Goal: Task Accomplishment & Management: Complete application form

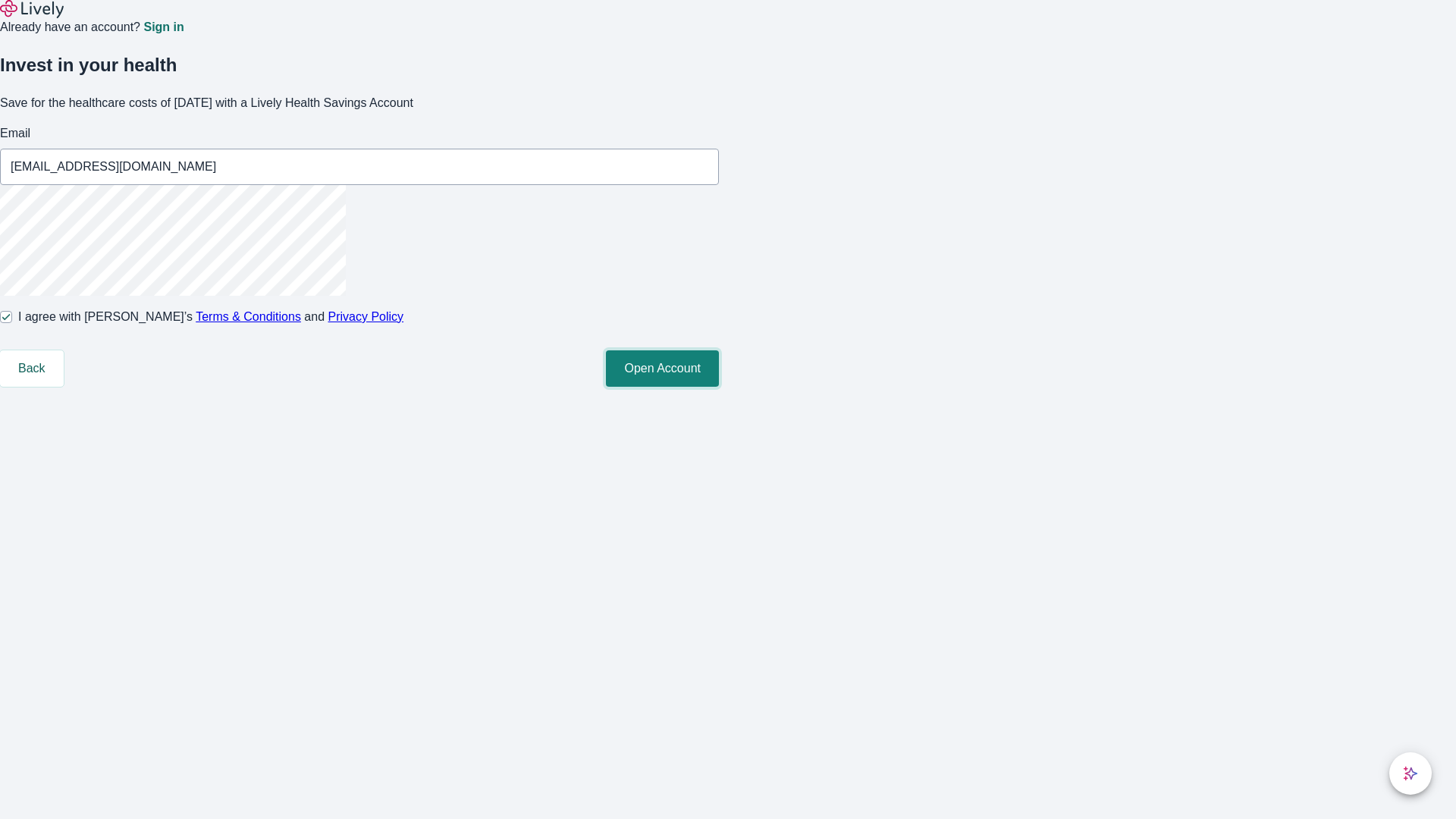
click at [719, 387] on button "Open Account" at bounding box center [662, 369] width 113 height 36
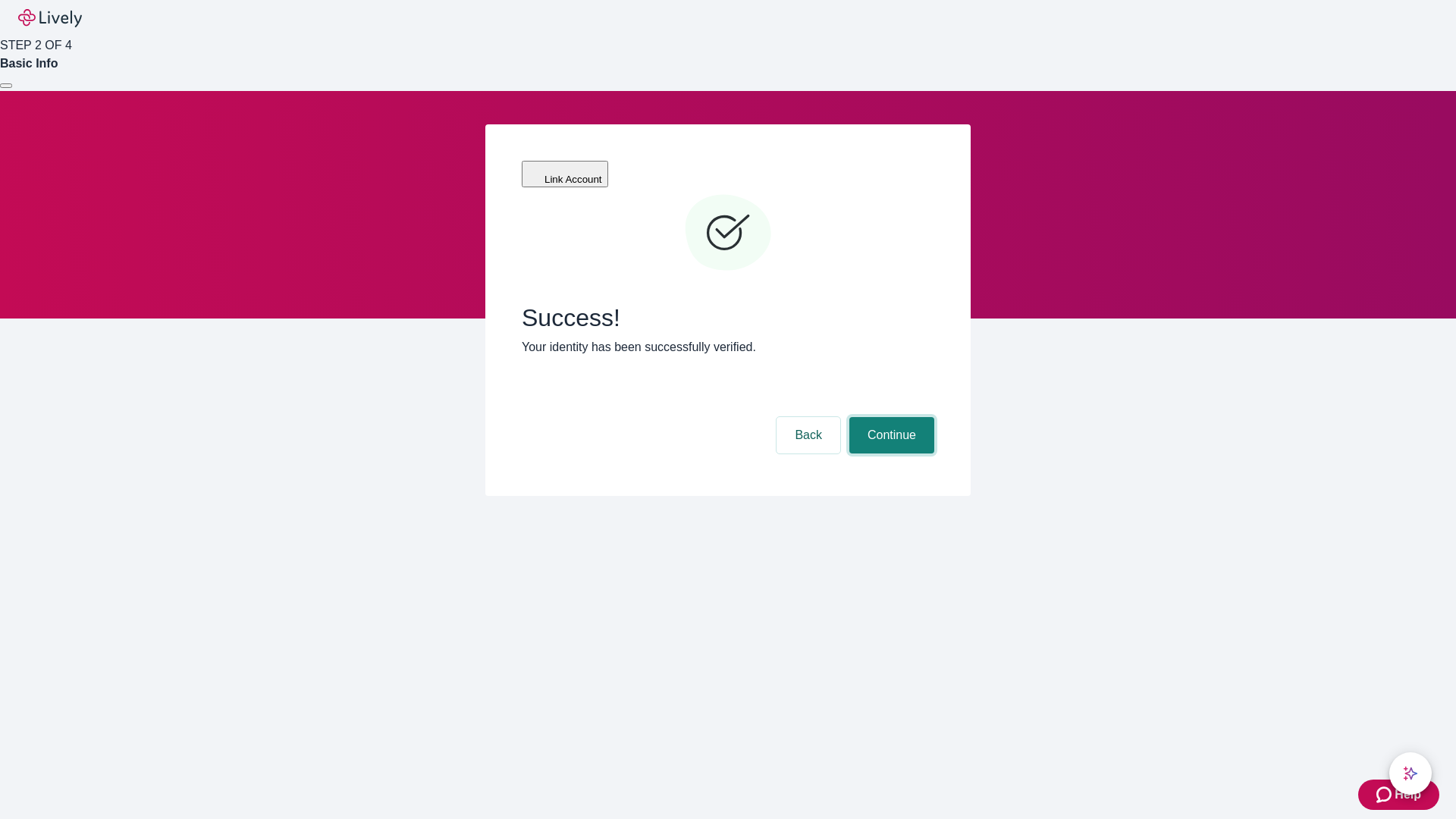
click at [889, 417] on button "Continue" at bounding box center [892, 435] width 85 height 36
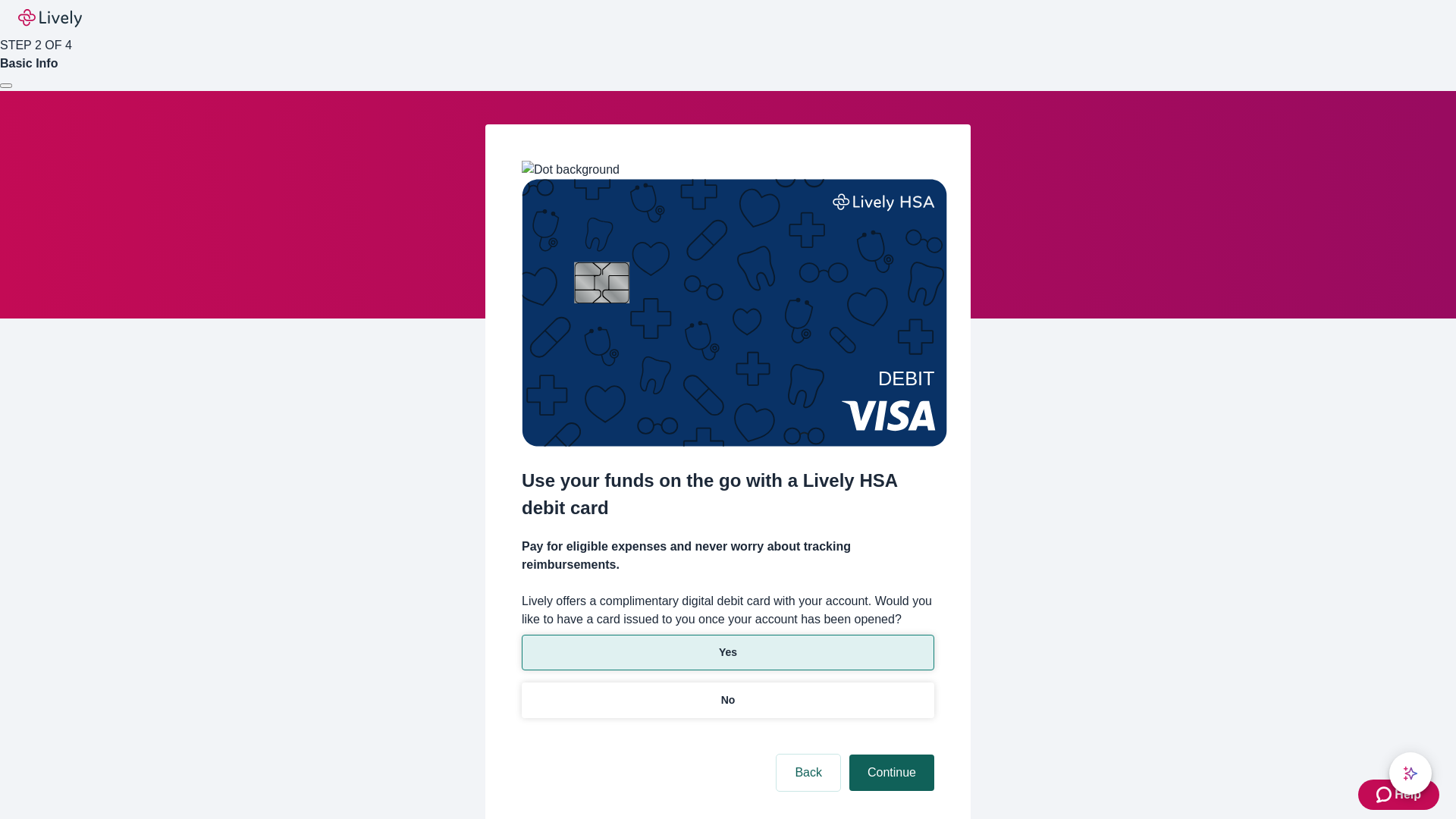
click at [727, 692] on p "No" at bounding box center [728, 700] width 14 height 16
click at [889, 755] on button "Continue" at bounding box center [892, 773] width 85 height 36
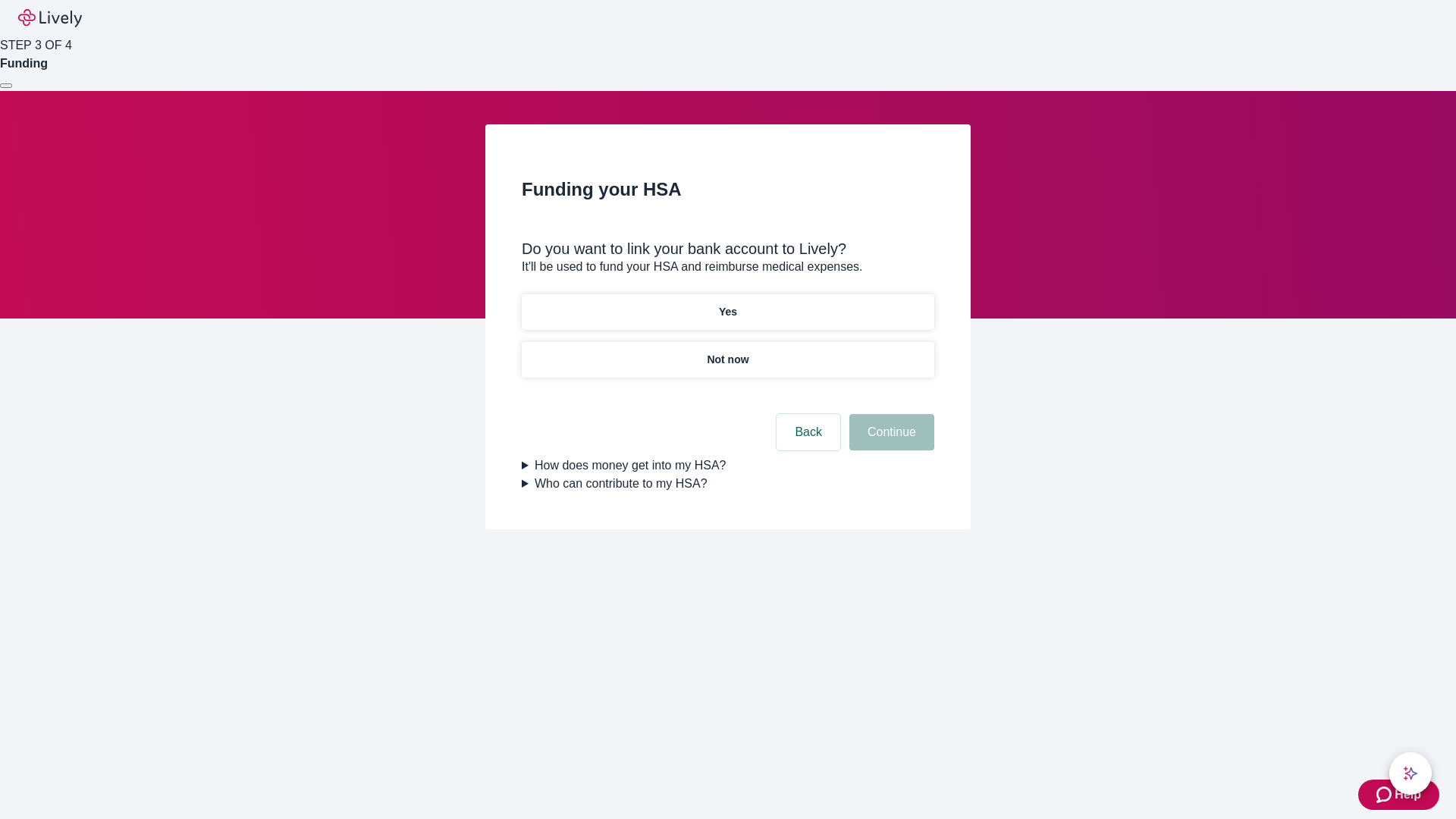
click at [727, 304] on p "Yes" at bounding box center [727, 312] width 18 height 16
click at [889, 414] on button "Continue" at bounding box center [892, 432] width 85 height 36
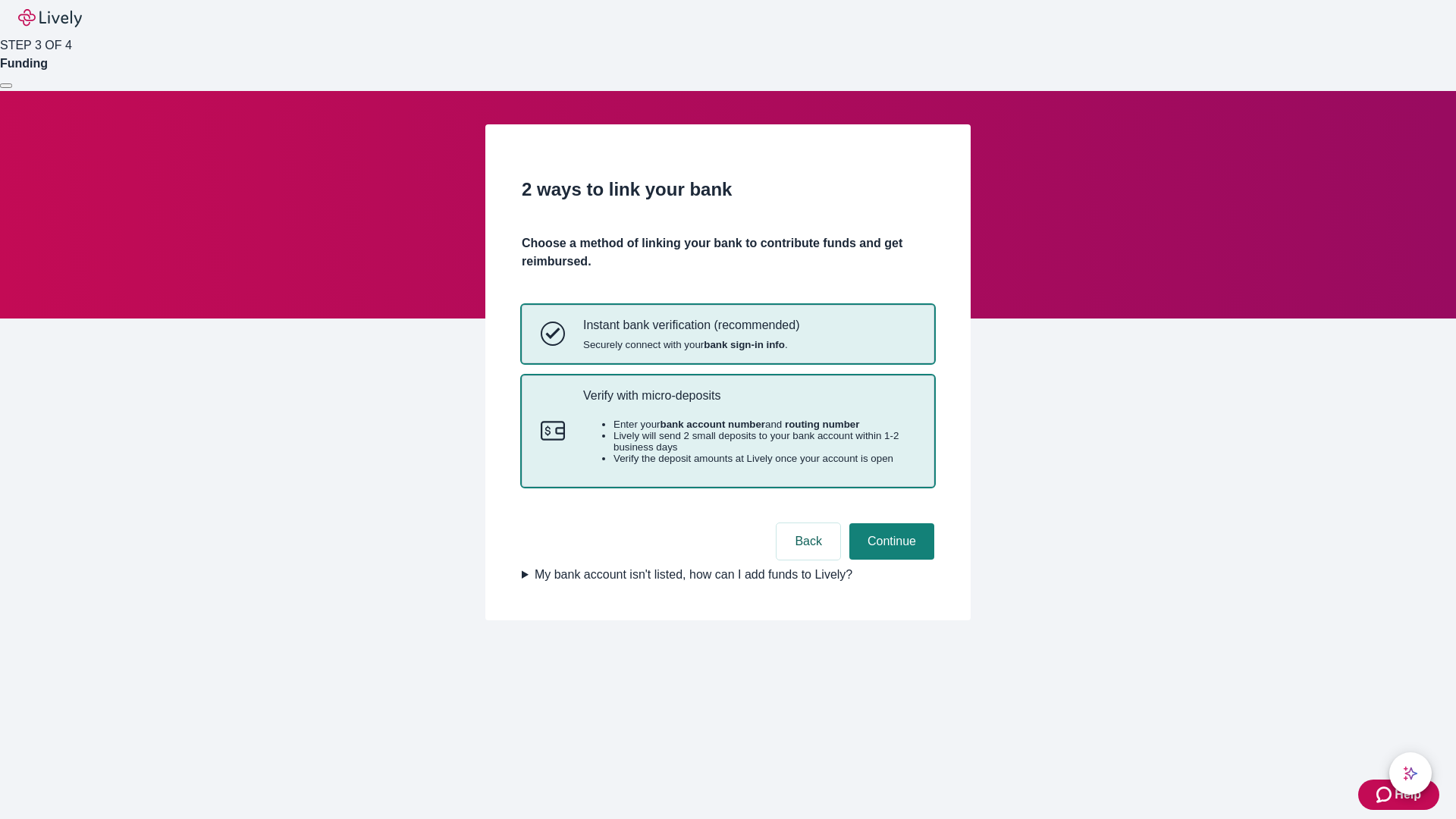
click at [749, 403] on p "Verify with micro-deposits" at bounding box center [749, 395] width 332 height 14
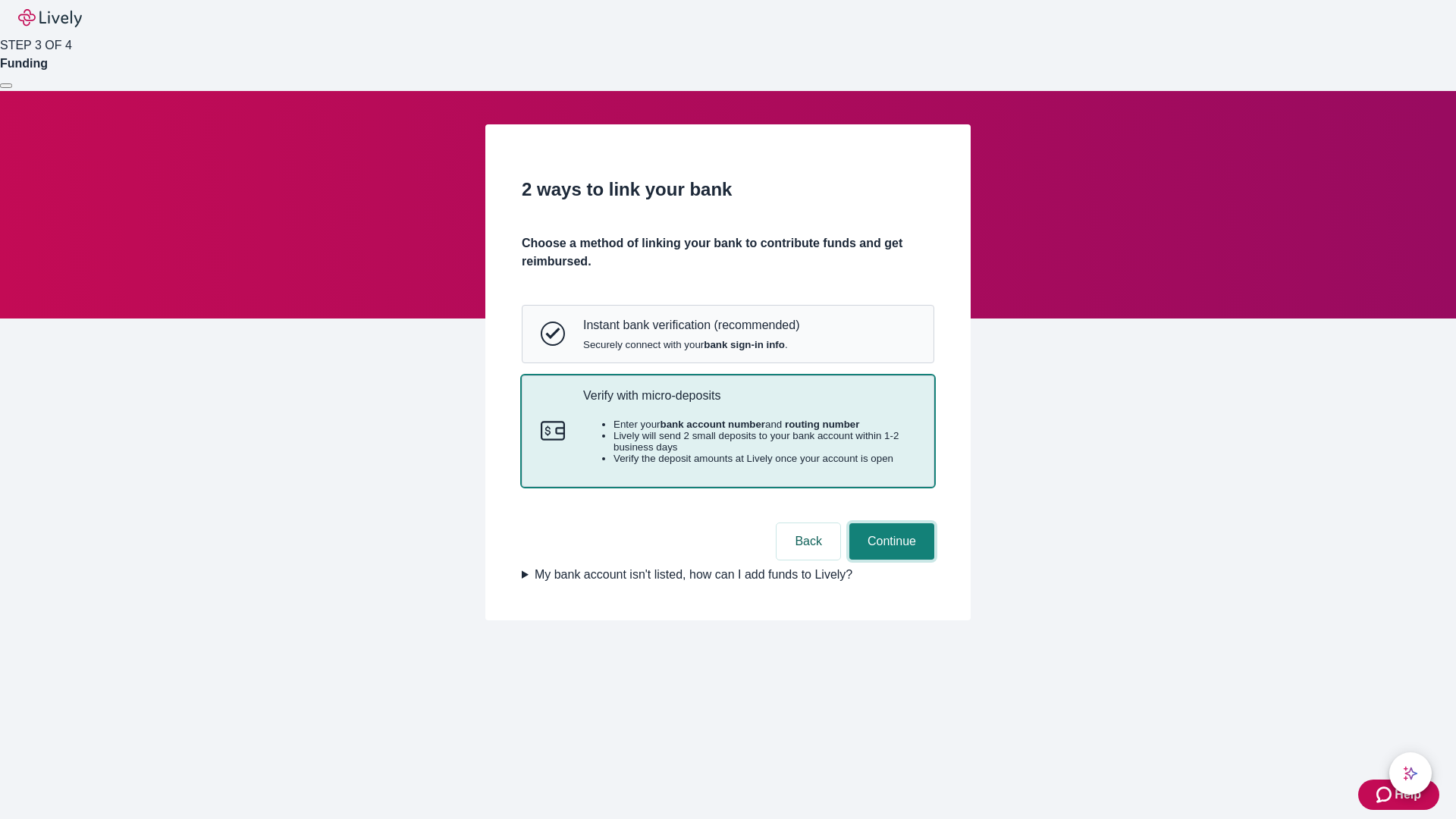
click at [889, 559] on button "Continue" at bounding box center [892, 541] width 85 height 36
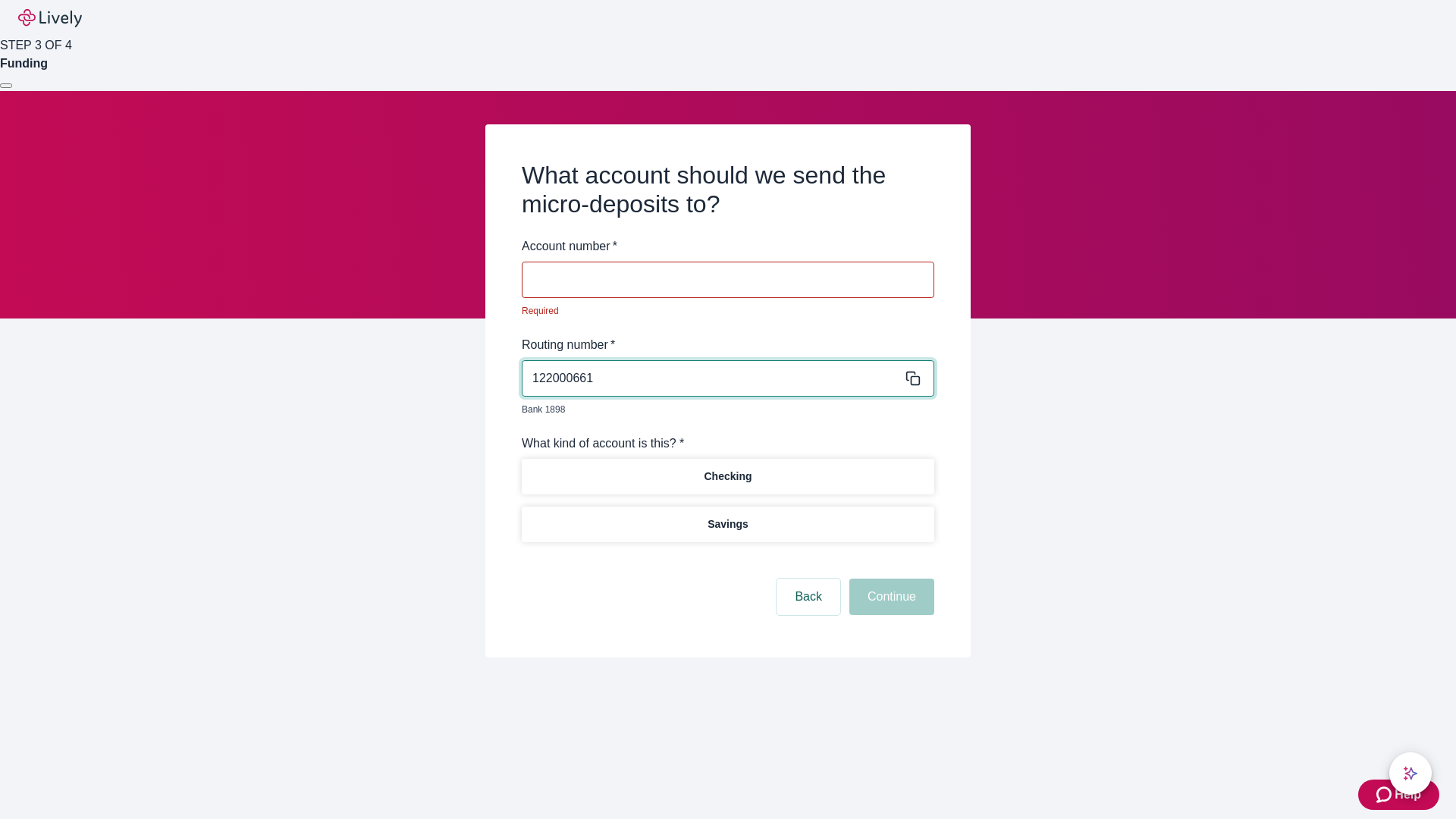
type input "122000661"
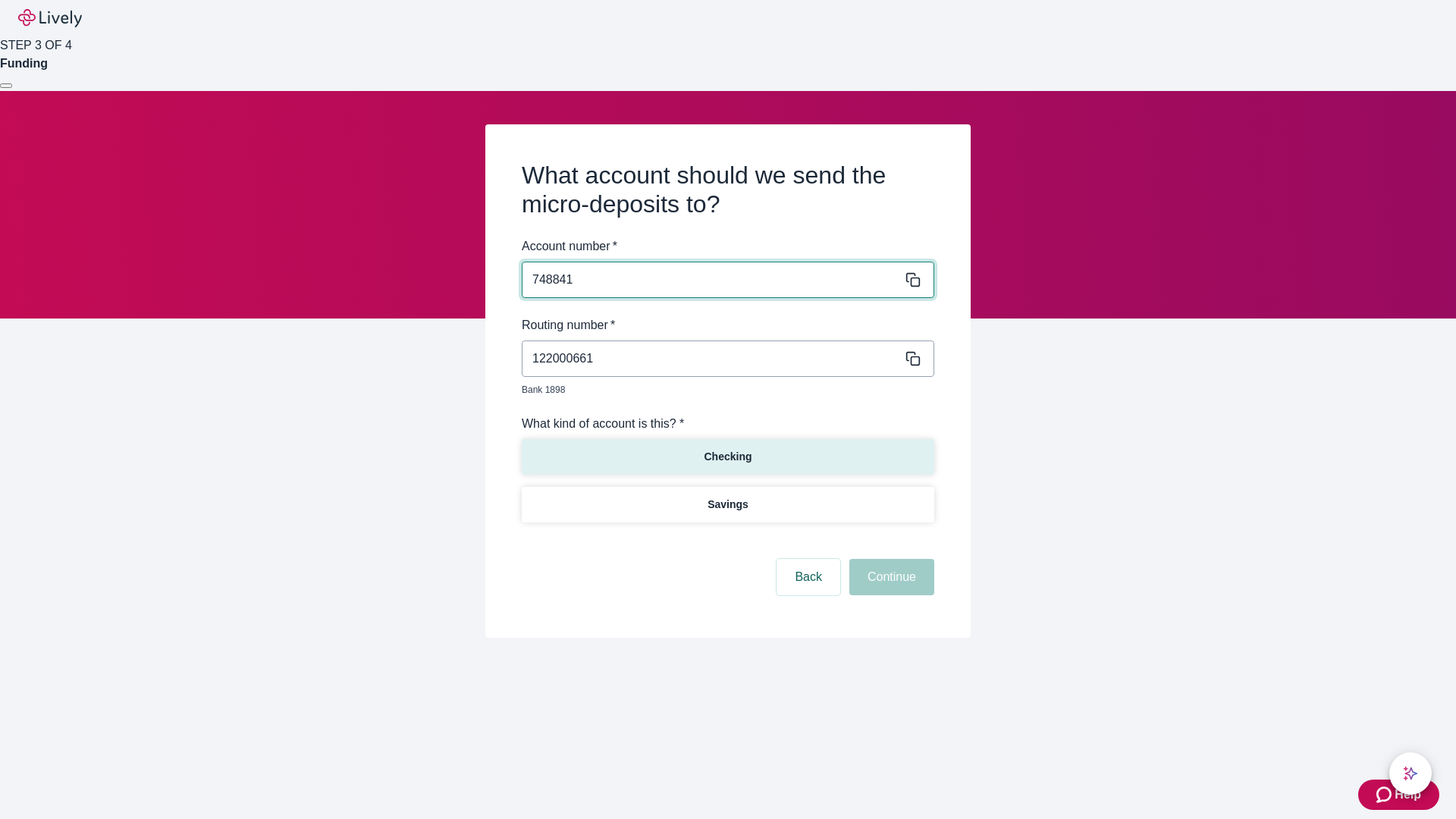
type input "748841"
click at [727, 449] on p "Checking" at bounding box center [727, 457] width 47 height 16
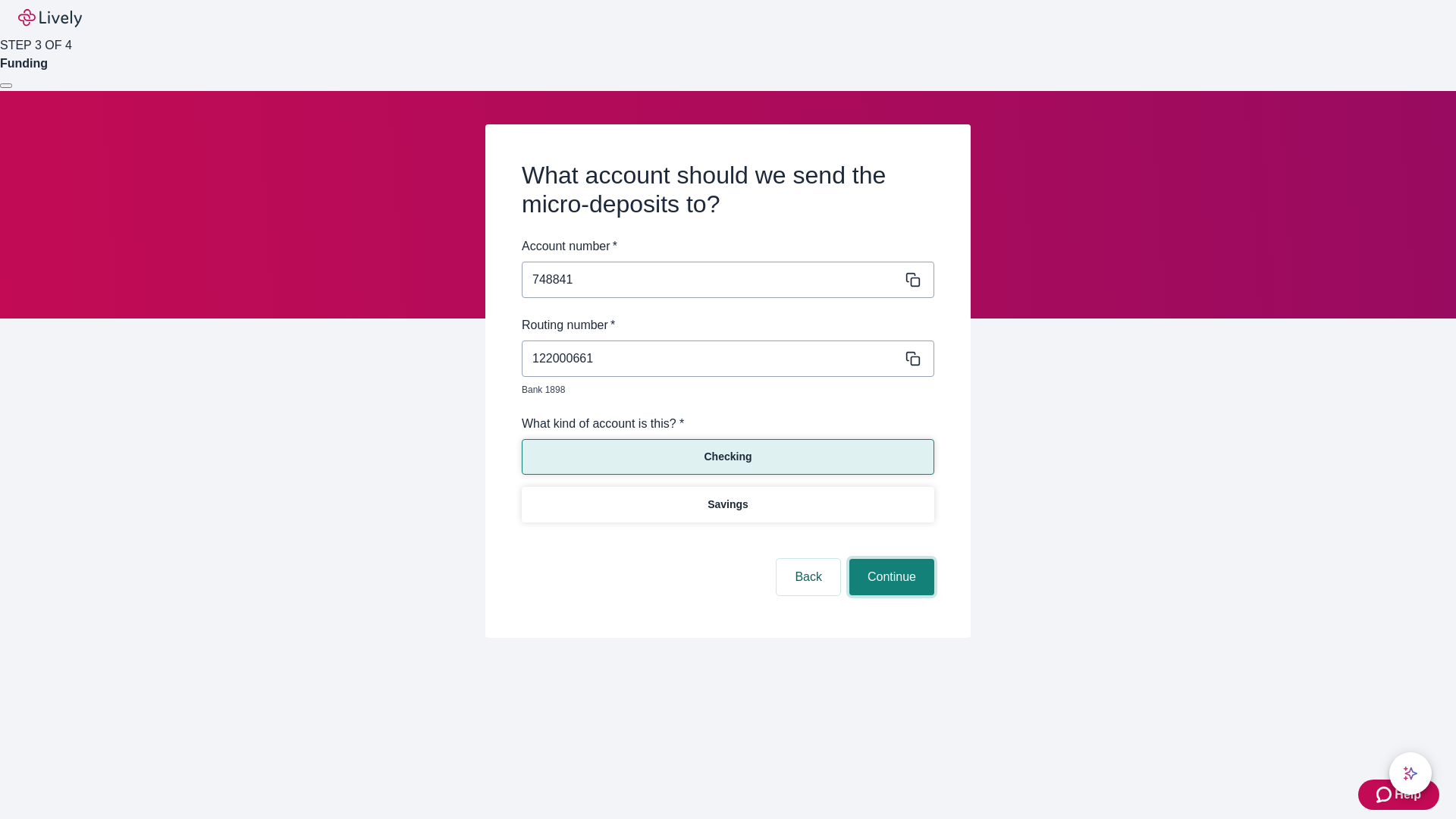
click at [889, 559] on button "Continue" at bounding box center [892, 577] width 85 height 36
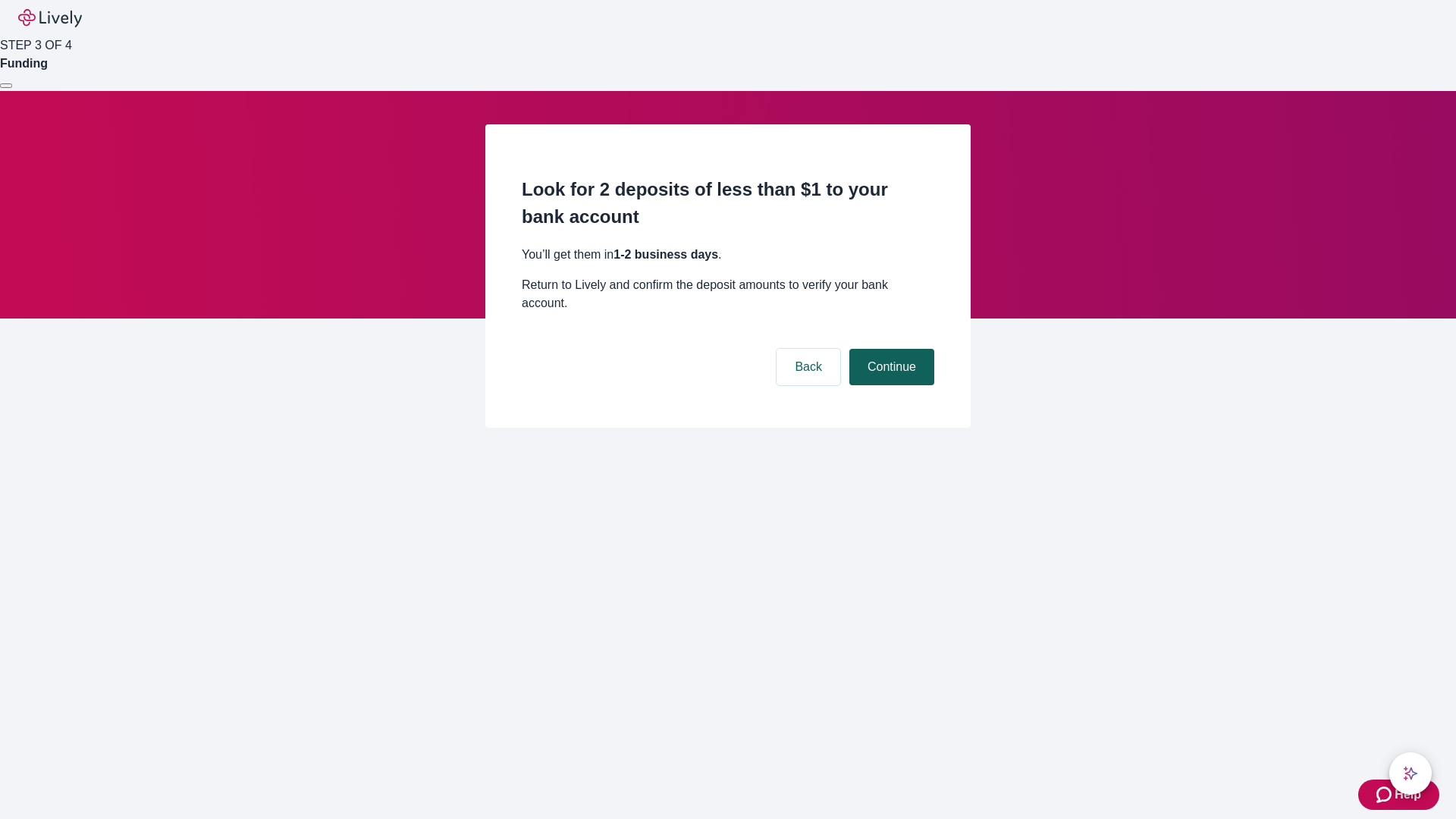
click at [889, 349] on button "Continue" at bounding box center [892, 367] width 85 height 36
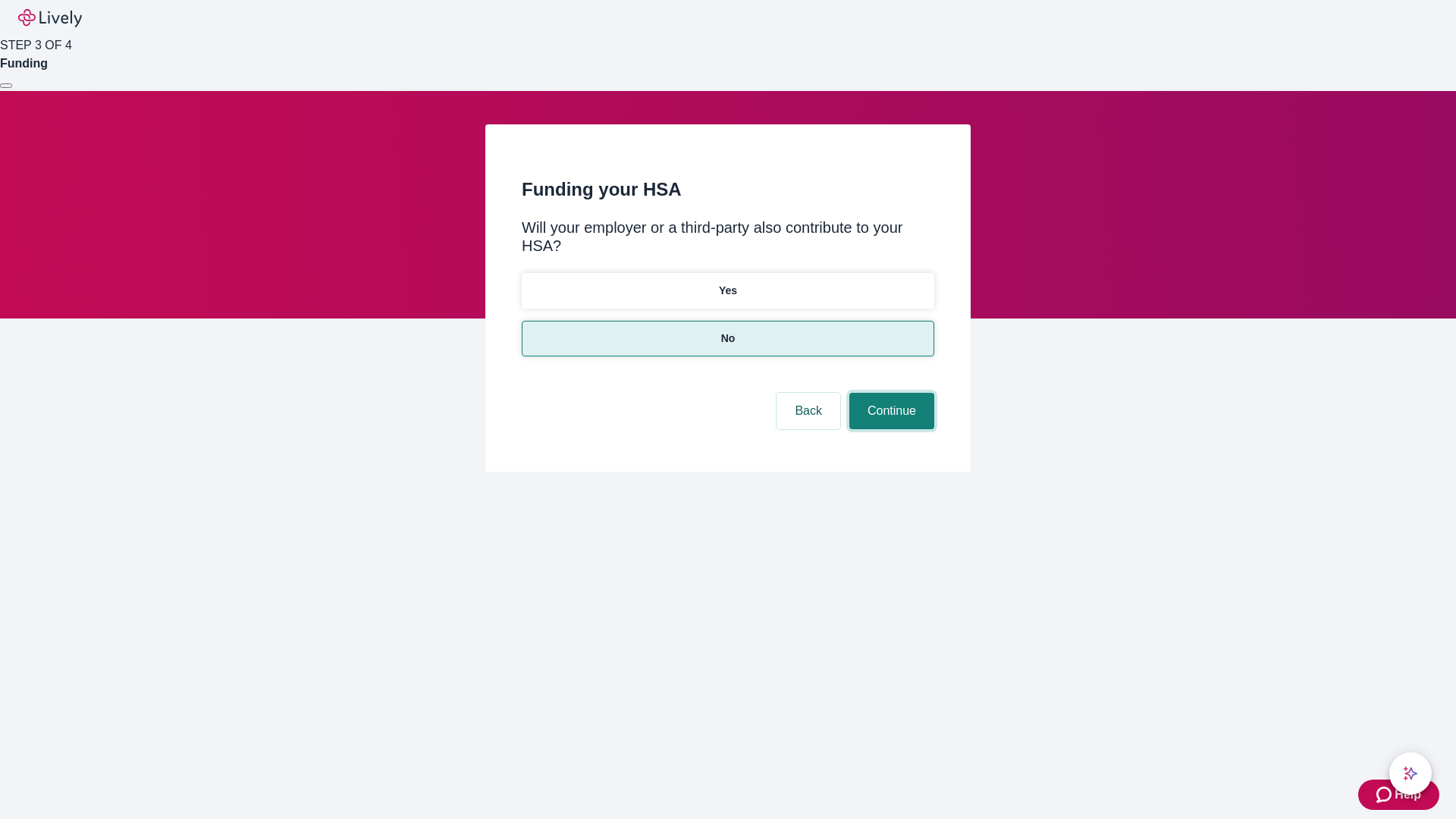
click at [889, 392] on button "Continue" at bounding box center [892, 410] width 85 height 36
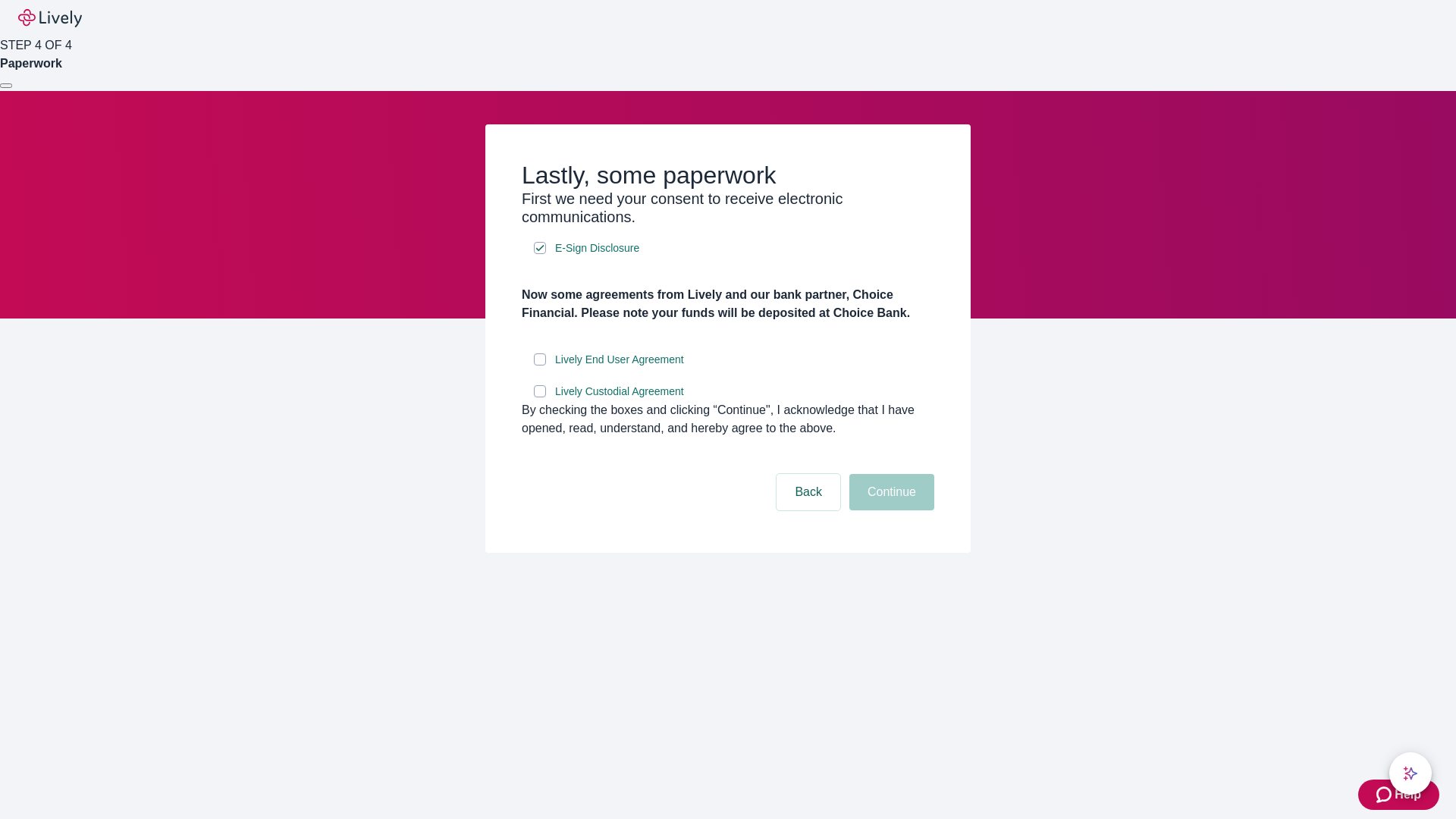
click at [540, 366] on input "Lively End User Agreement" at bounding box center [539, 359] width 12 height 12
checkbox input "true"
click at [540, 397] on input "Lively Custodial Agreement" at bounding box center [539, 391] width 12 height 12
checkbox input "true"
click at [889, 510] on button "Continue" at bounding box center [892, 492] width 85 height 36
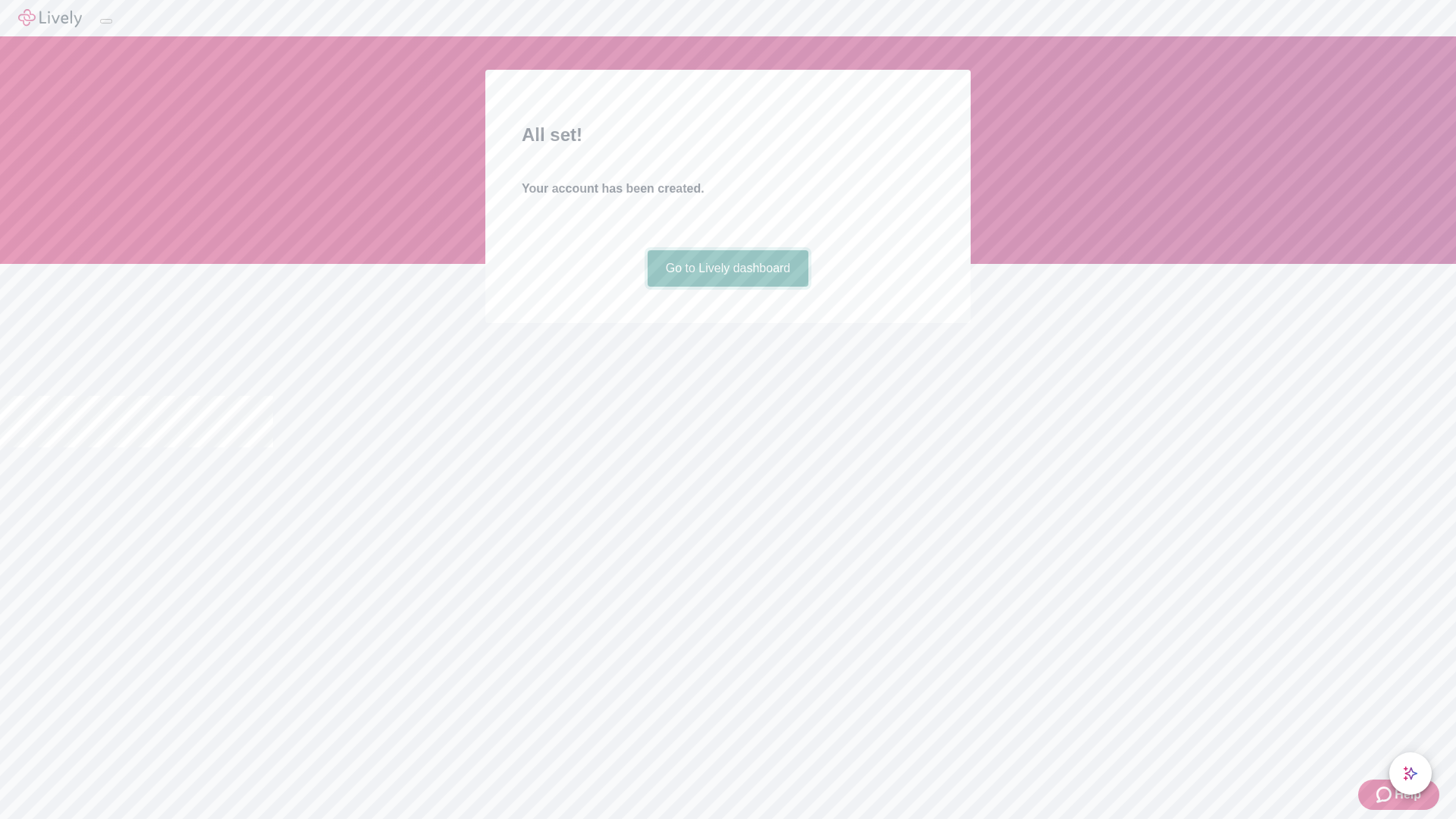
click at [727, 286] on link "Go to Lively dashboard" at bounding box center [728, 268] width 161 height 36
